Goal: Transaction & Acquisition: Purchase product/service

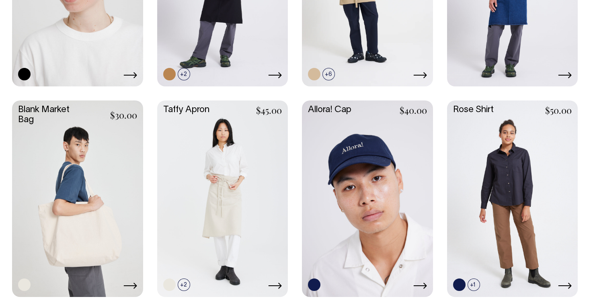
scroll to position [1140, 0]
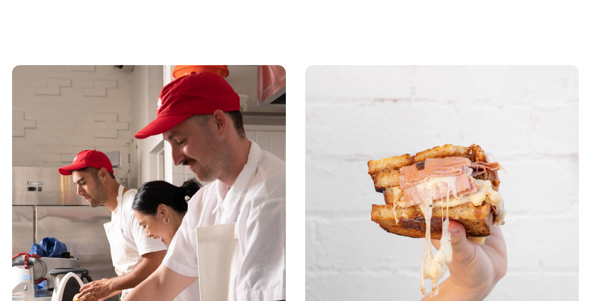
scroll to position [1445, 0]
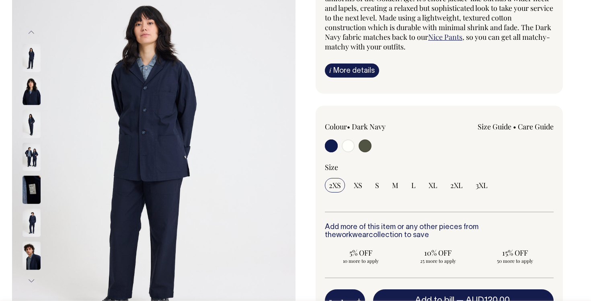
click at [347, 144] on input "radio" at bounding box center [348, 145] width 13 height 13
radio input "true"
radio input "false"
radio input "true"
select select "Off-White"
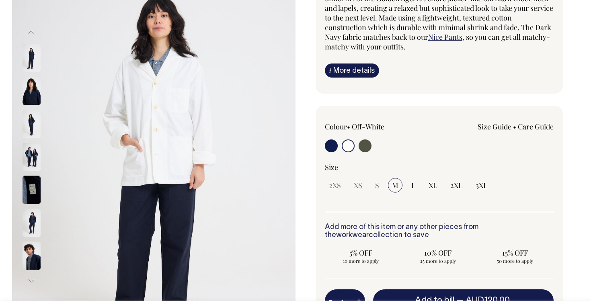
scroll to position [109, 0]
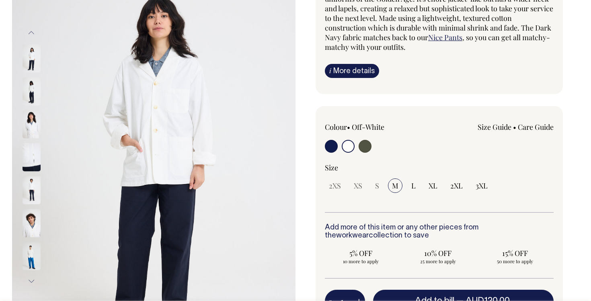
click at [33, 100] on img at bounding box center [32, 91] width 18 height 28
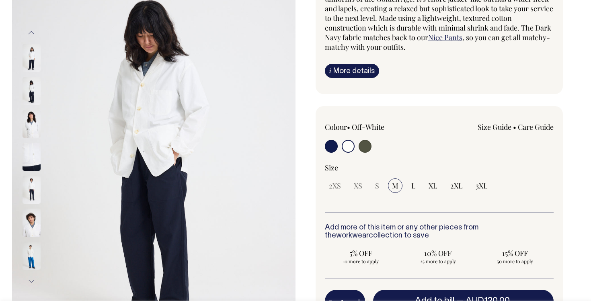
click at [32, 134] on img at bounding box center [32, 124] width 18 height 28
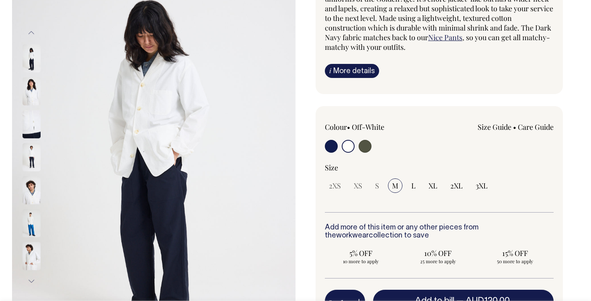
click at [32, 148] on img at bounding box center [32, 157] width 18 height 28
click at [30, 173] on div at bounding box center [42, 157] width 40 height 33
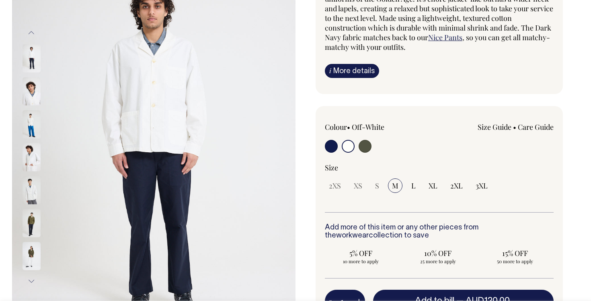
click at [32, 197] on div at bounding box center [42, 289] width 40 height 1813
click at [35, 203] on img at bounding box center [32, 190] width 18 height 28
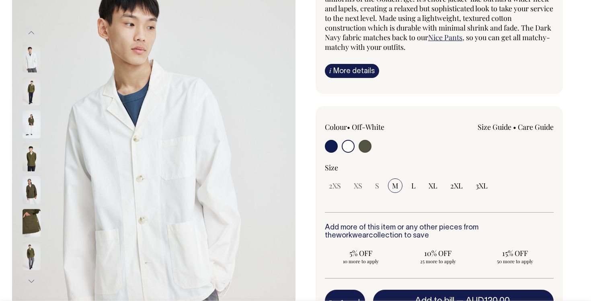
click at [33, 215] on div at bounding box center [42, 157] width 40 height 1813
click at [32, 217] on img at bounding box center [32, 223] width 18 height 28
click at [36, 252] on img at bounding box center [32, 256] width 18 height 28
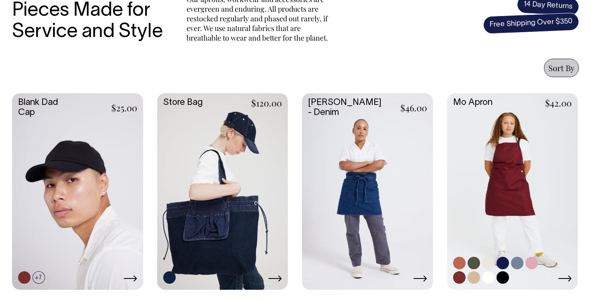
scroll to position [306, 0]
click at [492, 133] on link at bounding box center [512, 191] width 131 height 195
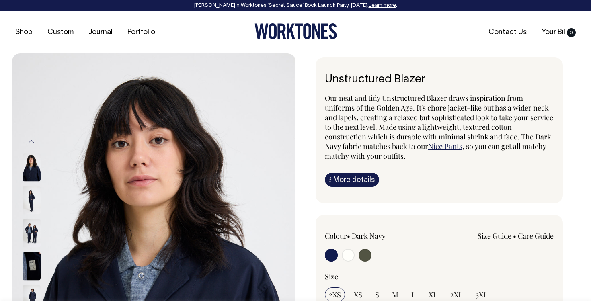
click at [351, 255] on input "radio" at bounding box center [348, 255] width 13 height 13
radio input "true"
radio input "false"
radio input "true"
select select "Off-White"
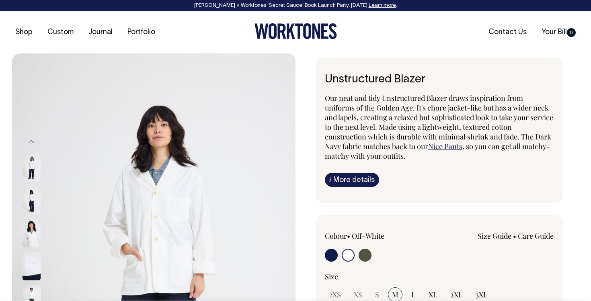
click at [175, 229] on img at bounding box center [153, 265] width 283 height 425
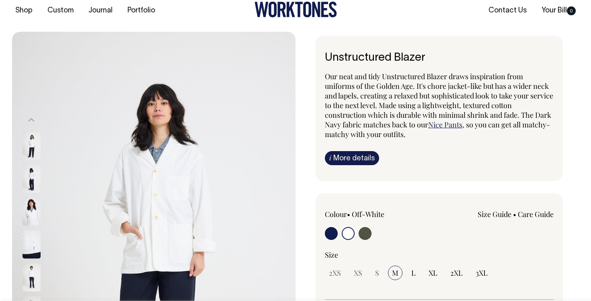
scroll to position [21, 0]
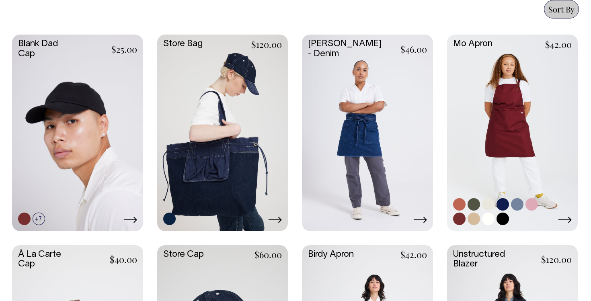
scroll to position [365, 0]
click at [490, 216] on link at bounding box center [488, 219] width 12 height 12
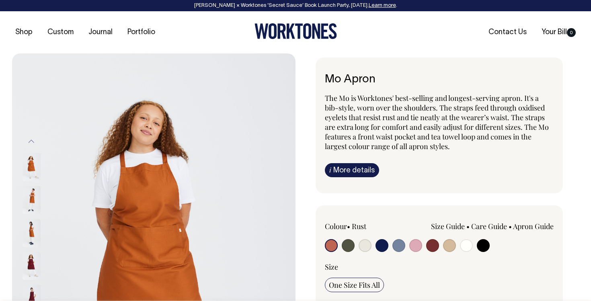
radio input "true"
select select "Off-White"
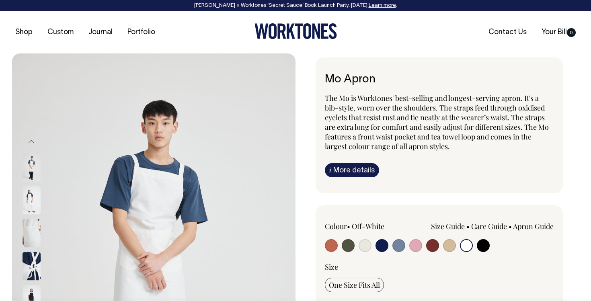
click at [486, 238] on div "Size Guide Size Guide Measurement cm Bib Width 26 Length at centre front 90 Wid…" at bounding box center [484, 234] width 137 height 27
click at [486, 246] on input "radio" at bounding box center [483, 245] width 13 height 13
radio input "true"
select select "Black"
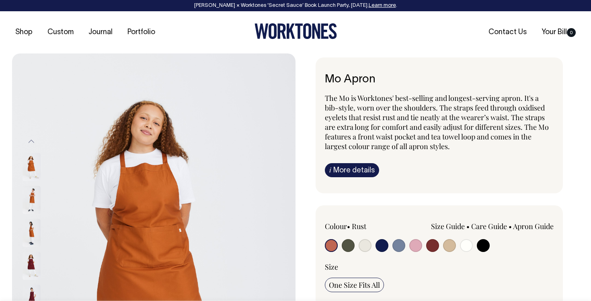
click at [485, 240] on input "radio" at bounding box center [483, 245] width 13 height 13
radio input "true"
select select "Black"
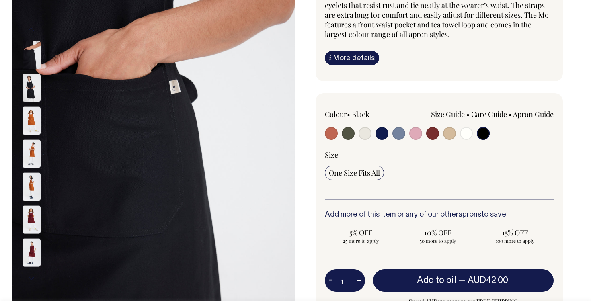
scroll to position [113, 0]
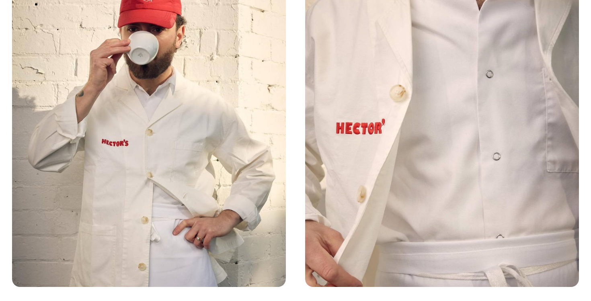
scroll to position [3261, 0]
